Goal: Task Accomplishment & Management: Use online tool/utility

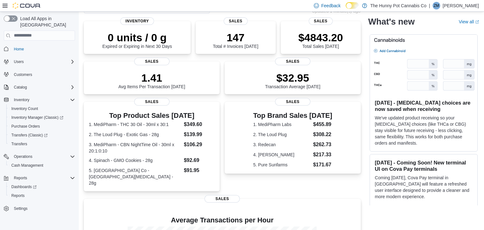
scroll to position [136, 0]
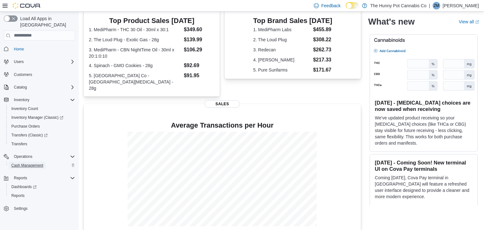
click at [33, 163] on span "Cash Management" at bounding box center [27, 165] width 32 height 5
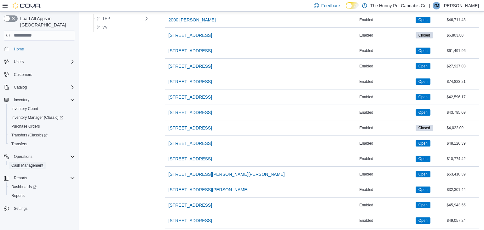
scroll to position [520, 0]
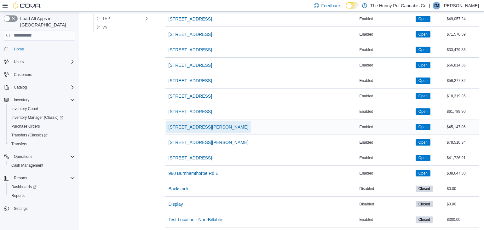
click at [206, 126] on span "[STREET_ADDRESS][PERSON_NAME]" at bounding box center [209, 127] width 80 height 6
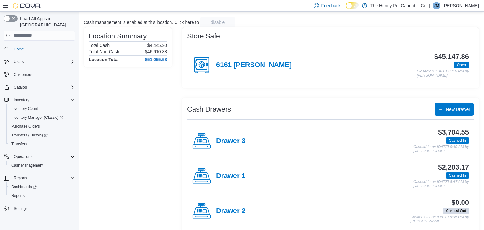
scroll to position [41, 0]
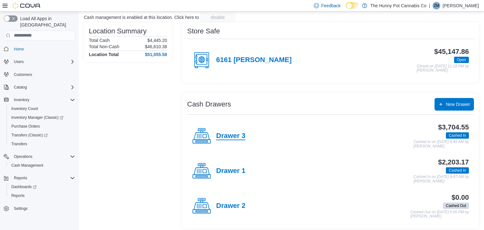
click at [242, 138] on h4 "Drawer 3" at bounding box center [230, 136] width 29 height 8
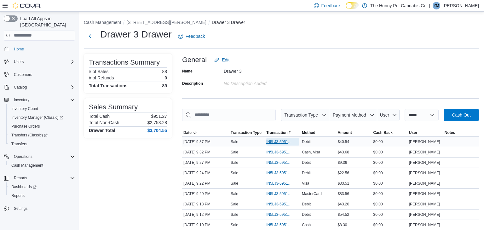
click at [285, 144] on span "IN5LJ3-5951854" at bounding box center [282, 142] width 33 height 8
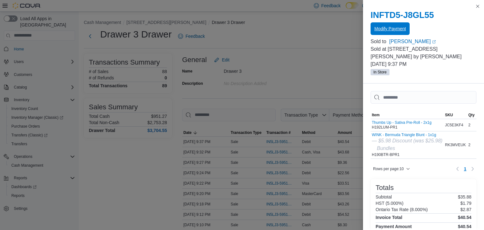
click at [393, 31] on span "Modify Payment" at bounding box center [391, 29] width 32 height 6
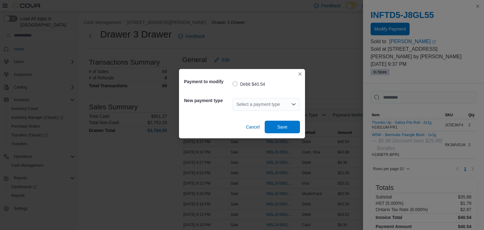
click at [286, 105] on div "Select a payment type" at bounding box center [266, 104] width 67 height 13
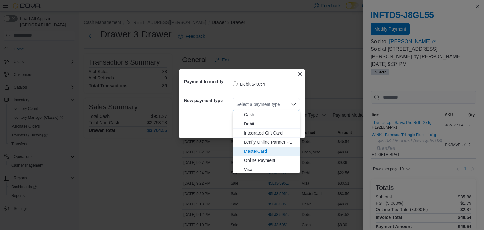
click at [262, 150] on span "MasterCard" at bounding box center [270, 151] width 52 height 6
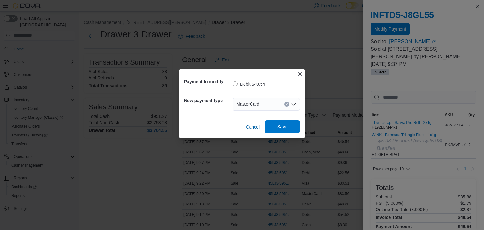
click at [294, 125] on span "Save" at bounding box center [283, 126] width 28 height 13
